Goal: Transaction & Acquisition: Subscribe to service/newsletter

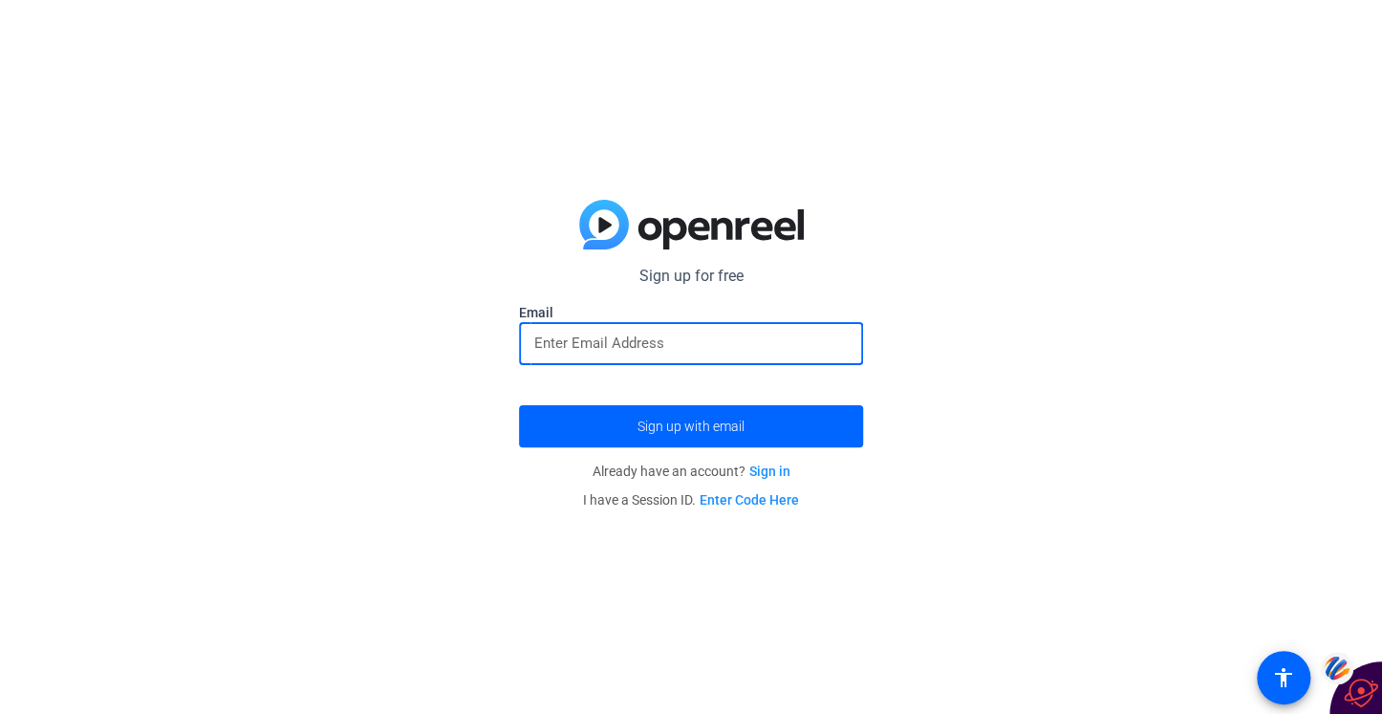
click at [570, 351] on input "email" at bounding box center [691, 343] width 314 height 23
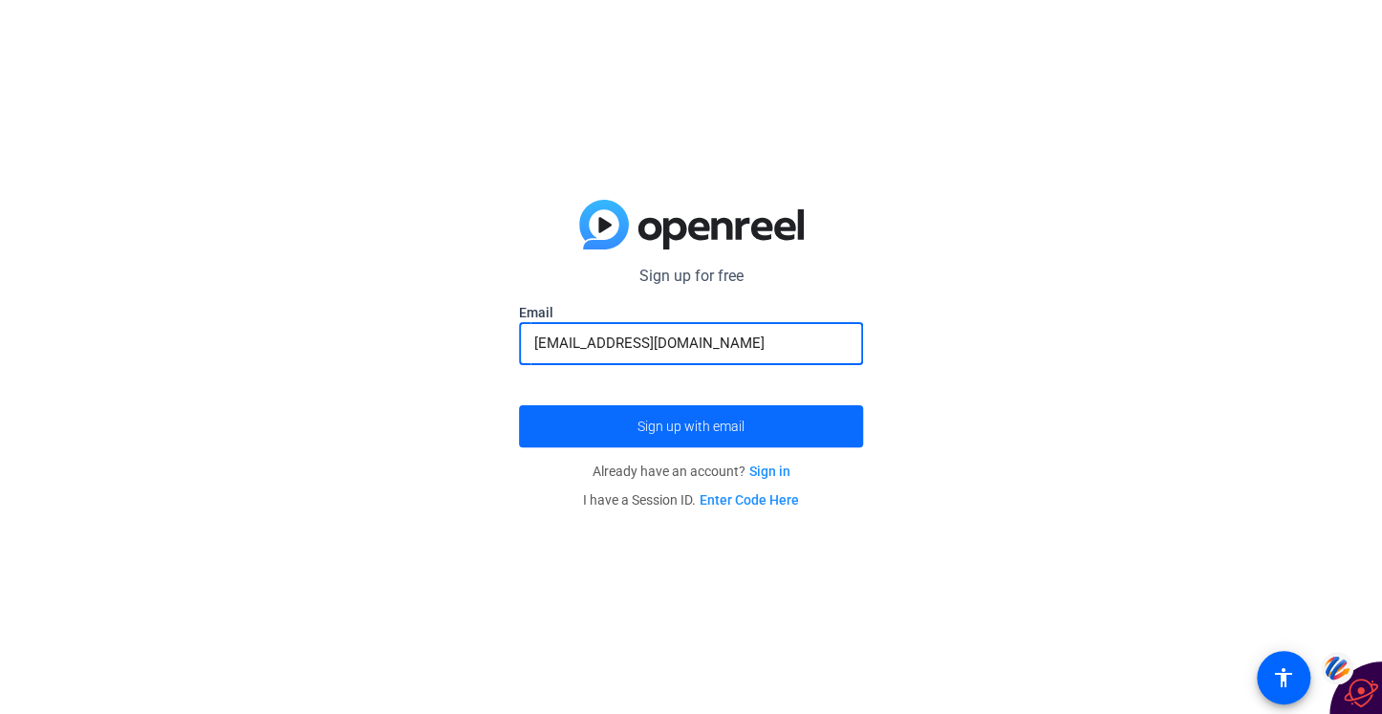
type input "[EMAIL_ADDRESS][DOMAIN_NAME]"
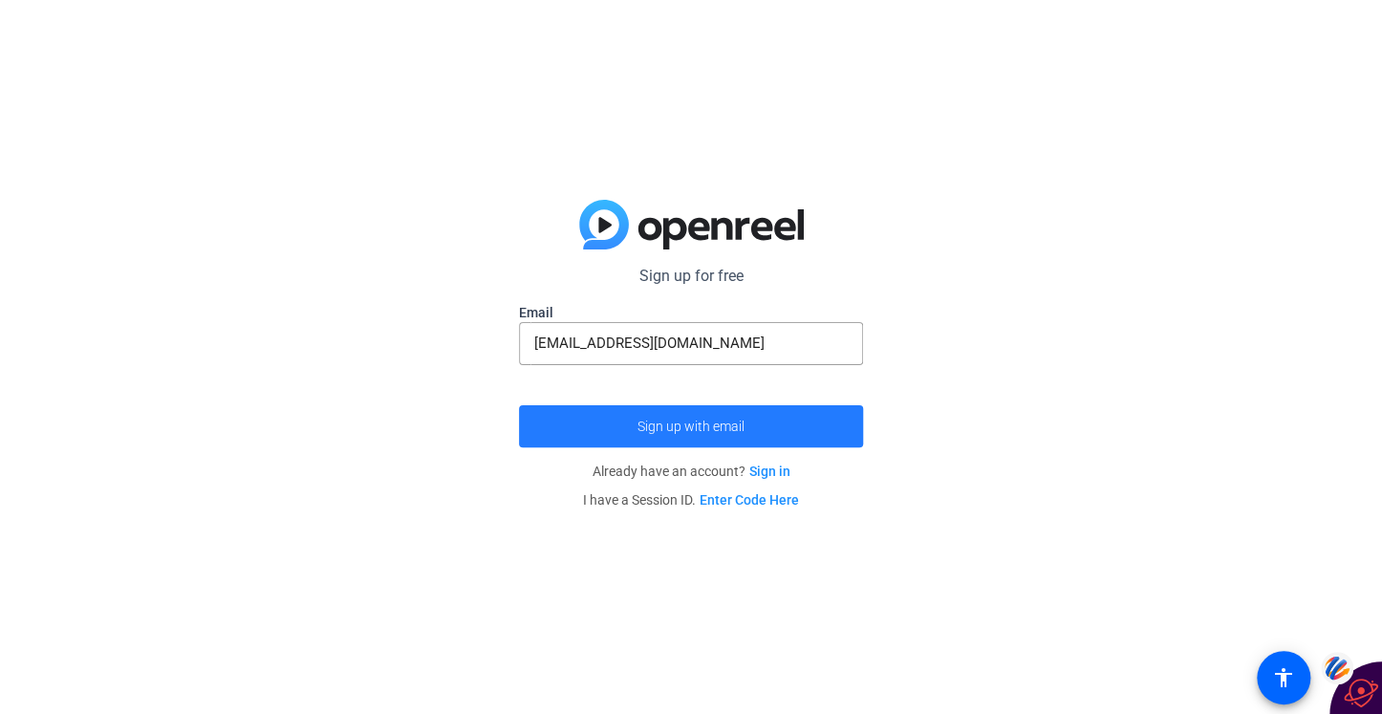
click at [652, 426] on span "Sign up with email" at bounding box center [691, 426] width 107 height 0
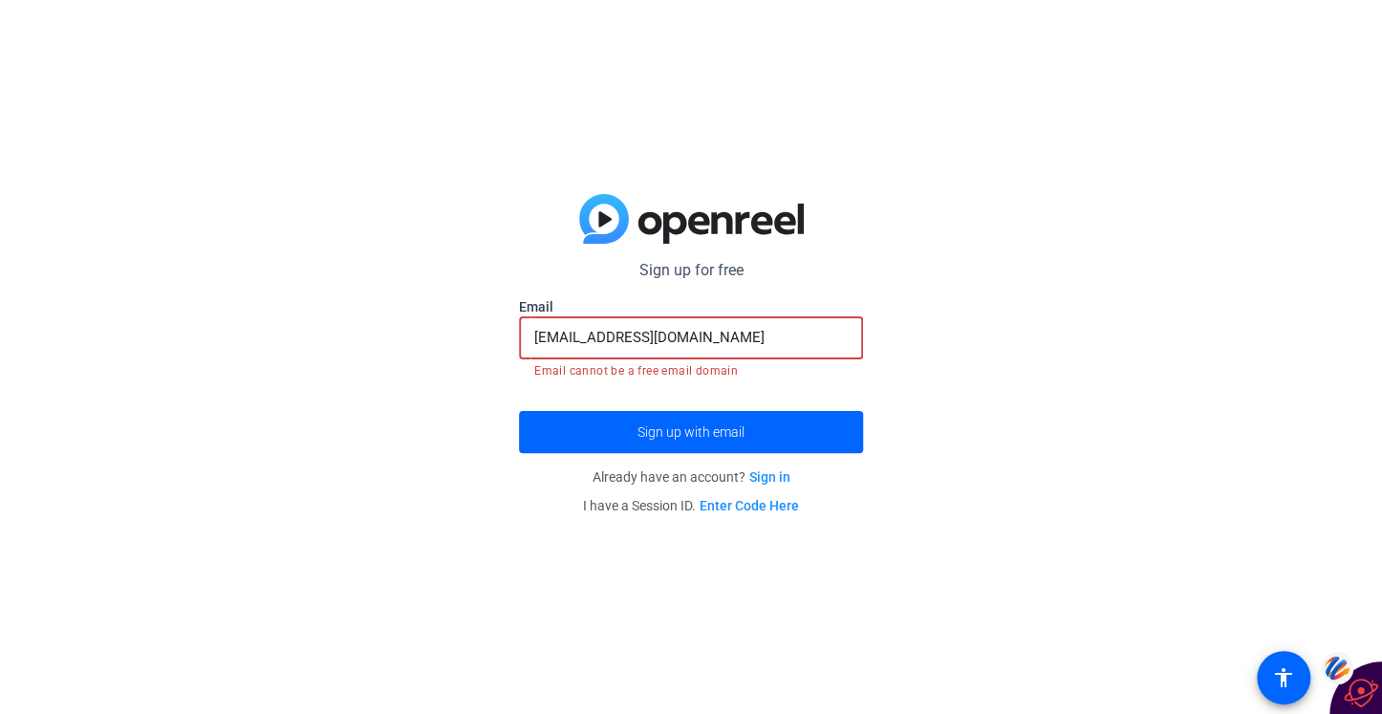
click at [767, 342] on input "[EMAIL_ADDRESS][DOMAIN_NAME]" at bounding box center [691, 337] width 314 height 23
drag, startPoint x: 688, startPoint y: 332, endPoint x: 512, endPoint y: 327, distance: 176.0
click at [512, 327] on div "Sign up for free Email [EMAIL_ADDRESS][DOMAIN_NAME] Email cannot be a free emai…" at bounding box center [691, 357] width 1382 height 714
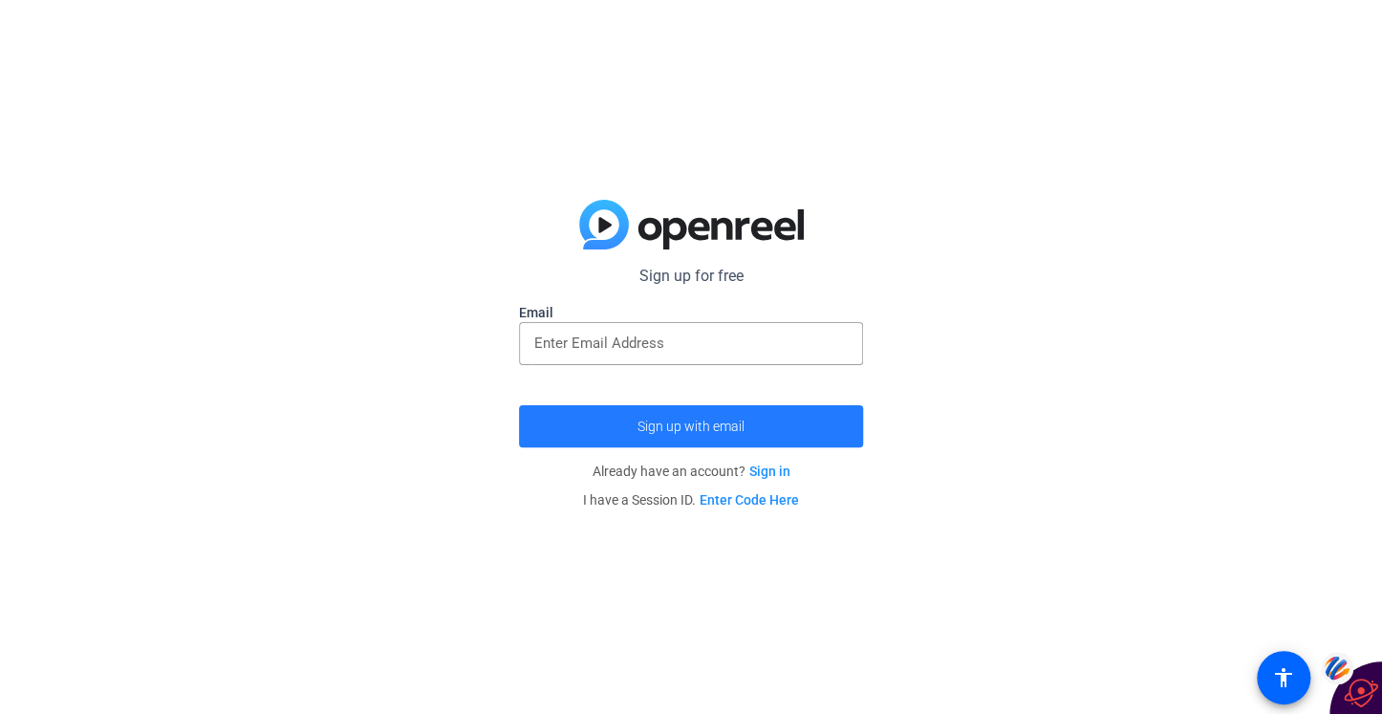
click at [666, 426] on span "Sign up with email" at bounding box center [691, 426] width 107 height 0
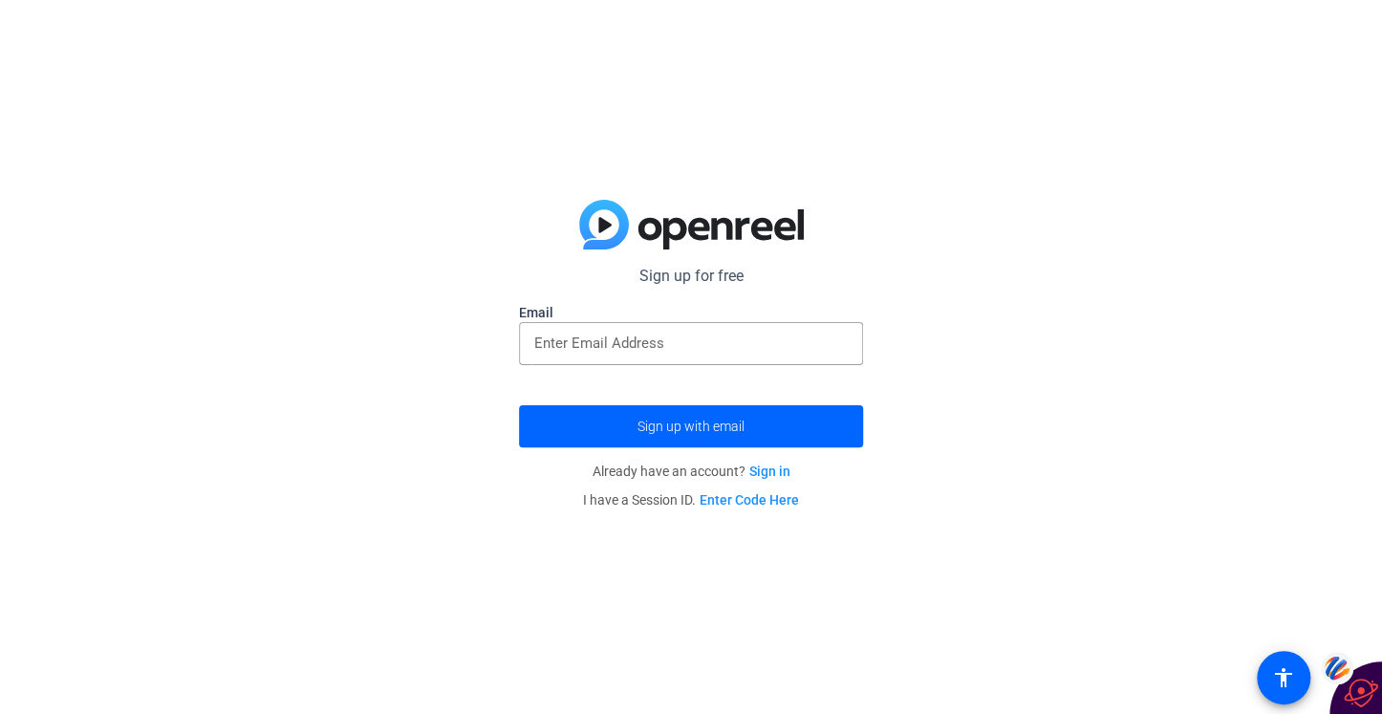
click at [733, 501] on link "Enter Code Here" at bounding box center [749, 499] width 99 height 15
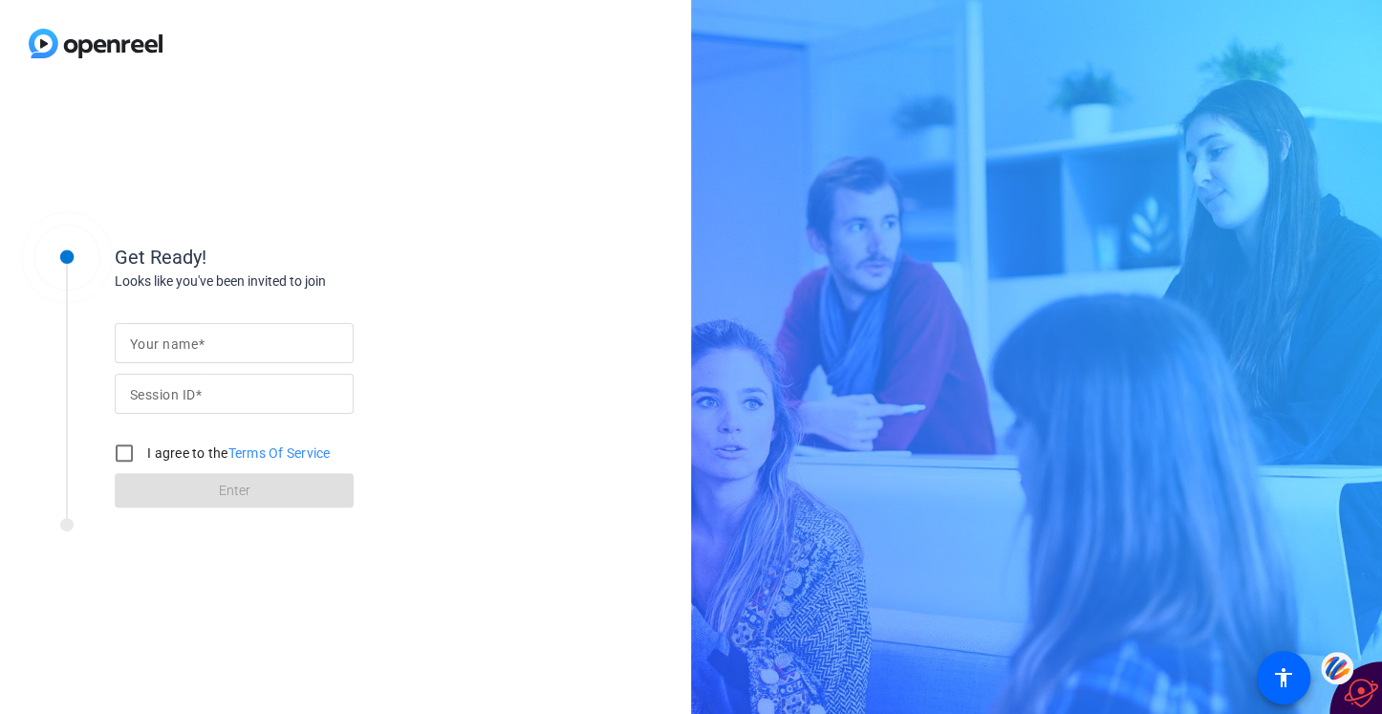
click at [219, 400] on input "Session ID" at bounding box center [234, 393] width 208 height 23
